Goal: Transaction & Acquisition: Book appointment/travel/reservation

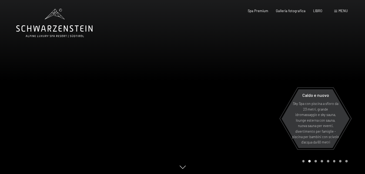
drag, startPoint x: 0, startPoint y: 0, endPoint x: 343, endPoint y: 10, distance: 343.1
click at [343, 10] on font "menu" at bounding box center [342, 11] width 9 height 4
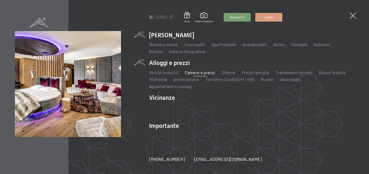
click at [206, 75] on font "Camere e prezzi" at bounding box center [200, 72] width 30 height 5
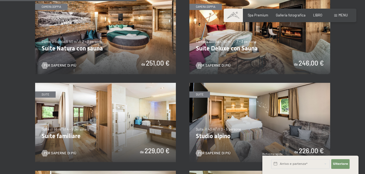
scroll to position [572, 0]
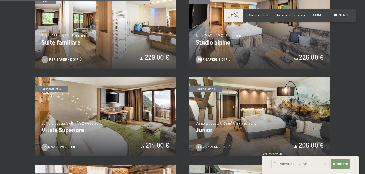
click at [67, 57] on font "Per saperne di più" at bounding box center [65, 59] width 32 height 4
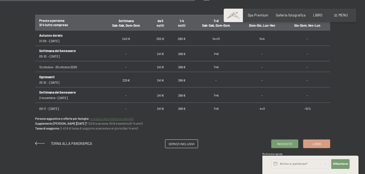
scroll to position [335, 0]
